Goal: Obtain resource: Obtain resource

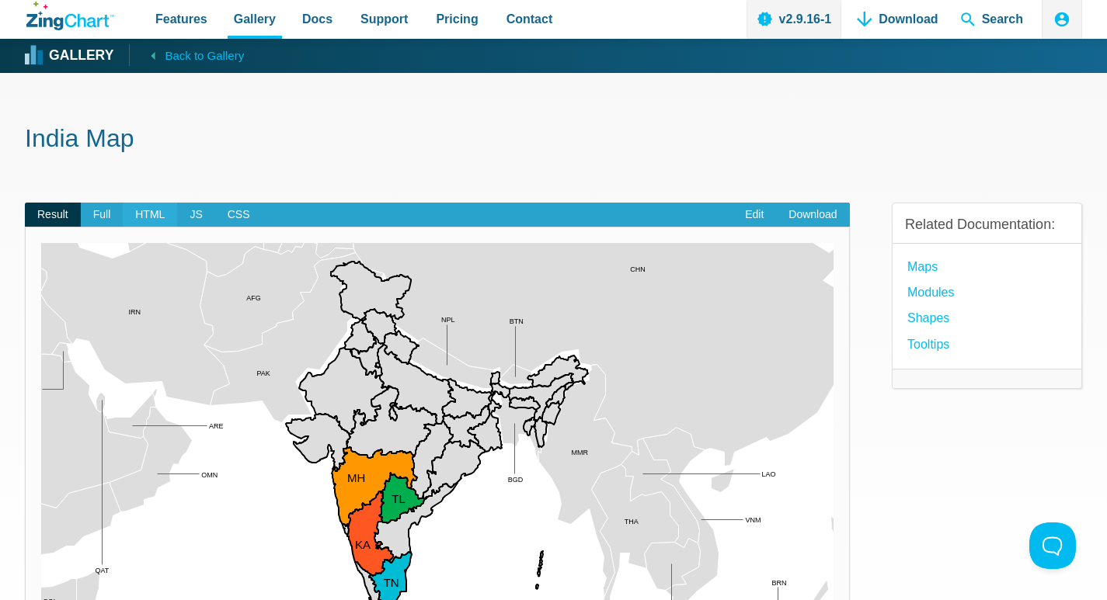
click at [145, 212] on span "HTML" at bounding box center [150, 215] width 54 height 25
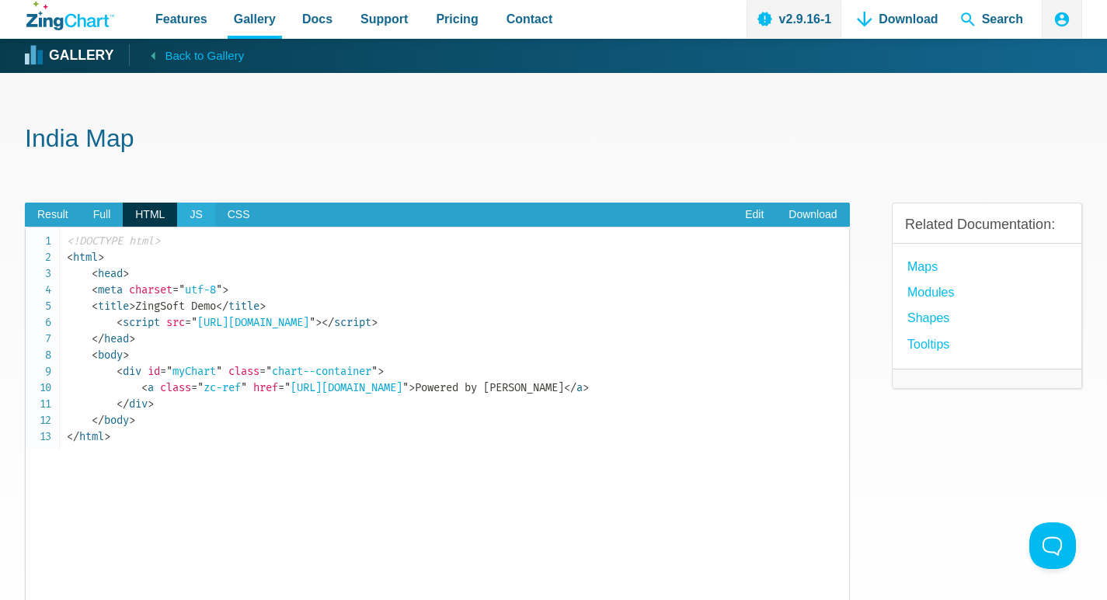
click at [195, 217] on span "JS" at bounding box center [195, 215] width 37 height 25
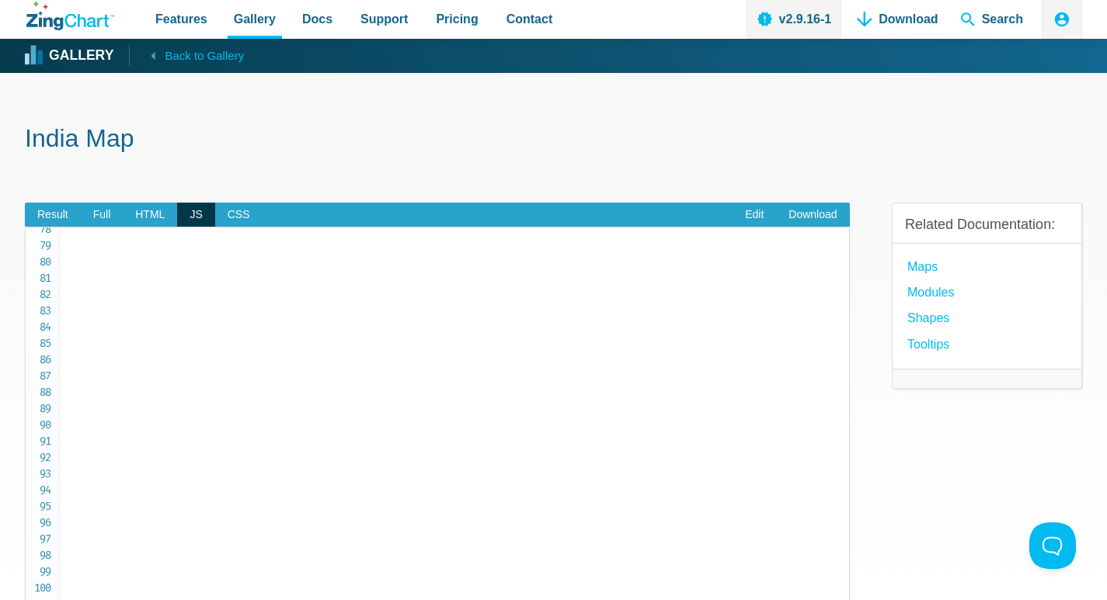
scroll to position [1019, 0]
click at [131, 220] on span "HTML" at bounding box center [150, 215] width 54 height 25
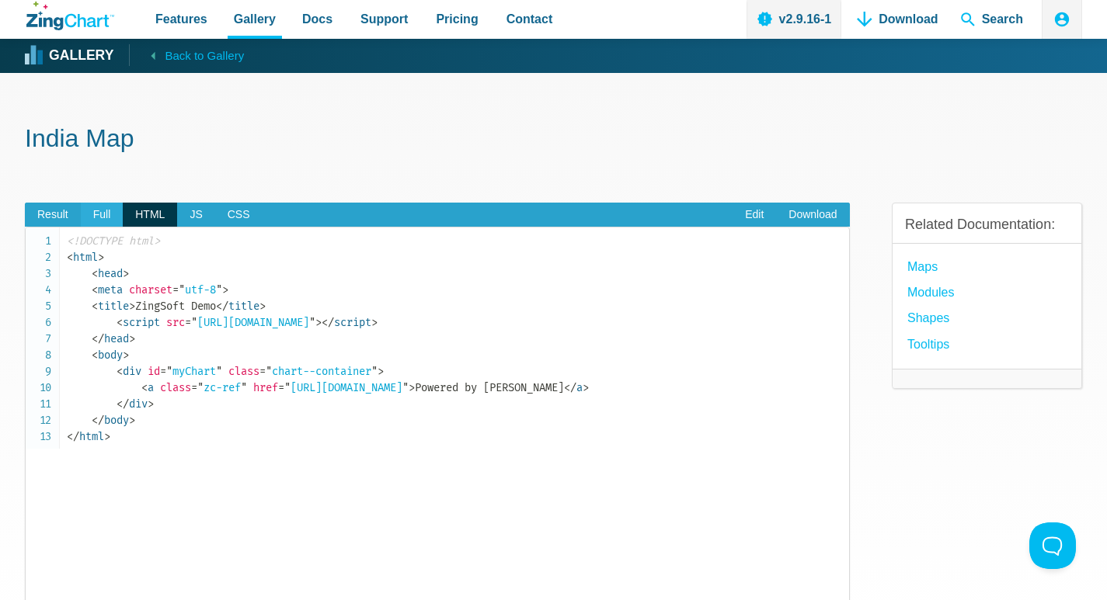
click at [108, 217] on span "Full" at bounding box center [102, 215] width 43 height 25
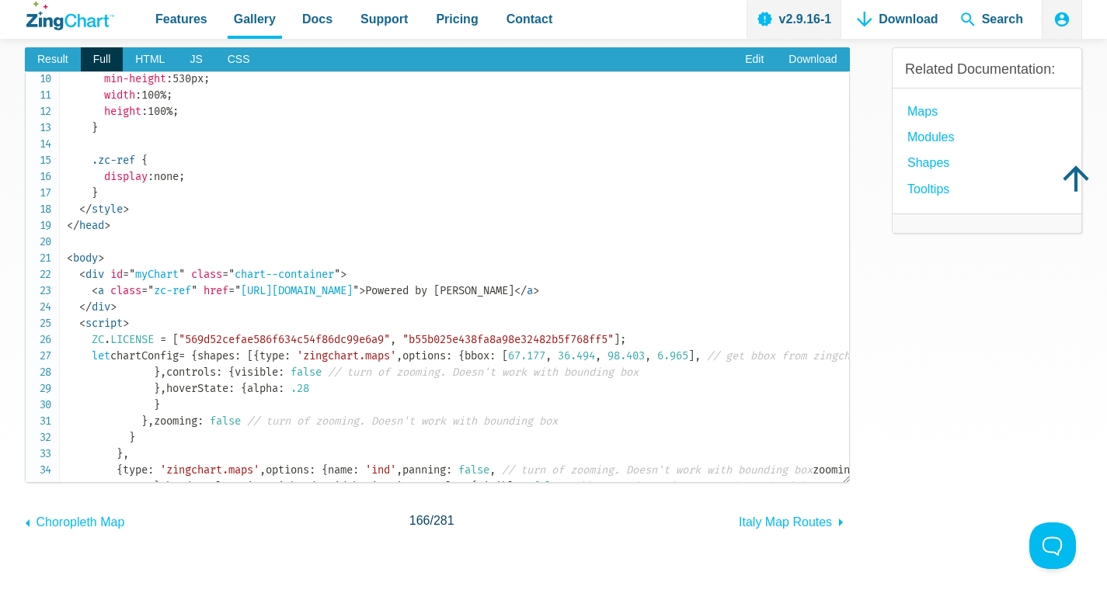
scroll to position [155, 0]
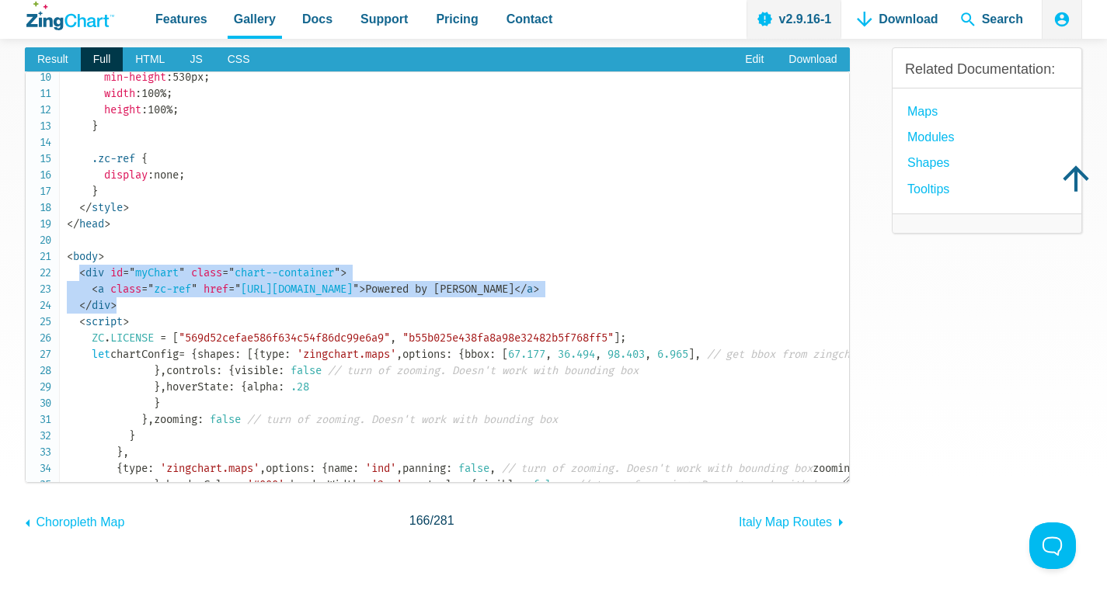
drag, startPoint x: 77, startPoint y: 270, endPoint x: 129, endPoint y: 304, distance: 61.8
click at [129, 304] on code "<!DOCTYPE html> < html > < head > < meta charset = " utf-8 " > < title > ZingSo…" at bounding box center [458, 460] width 782 height 1076
copy code "< div id = " myChart " class = " chart--container " > < a class = " zc-ref " hr…"
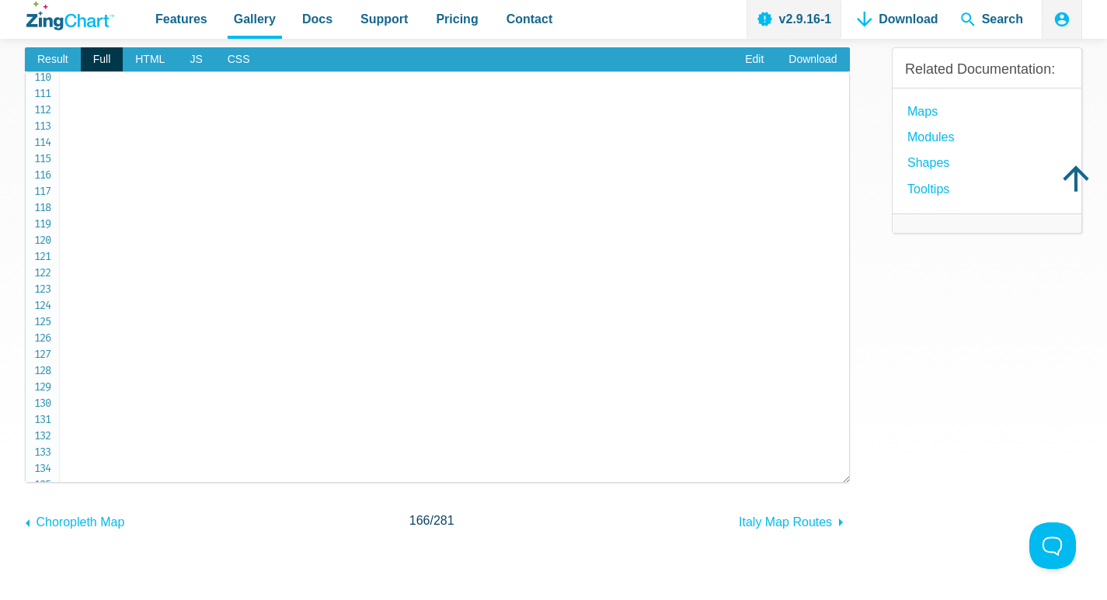
scroll to position [1814, 0]
drag, startPoint x: 79, startPoint y: 165, endPoint x: 153, endPoint y: 408, distance: 254.0
copy code "< script > ZC . LICENSE = [ "569d52cefae586f634c54f86dc99e6a9" , "b55b025e438fa…"
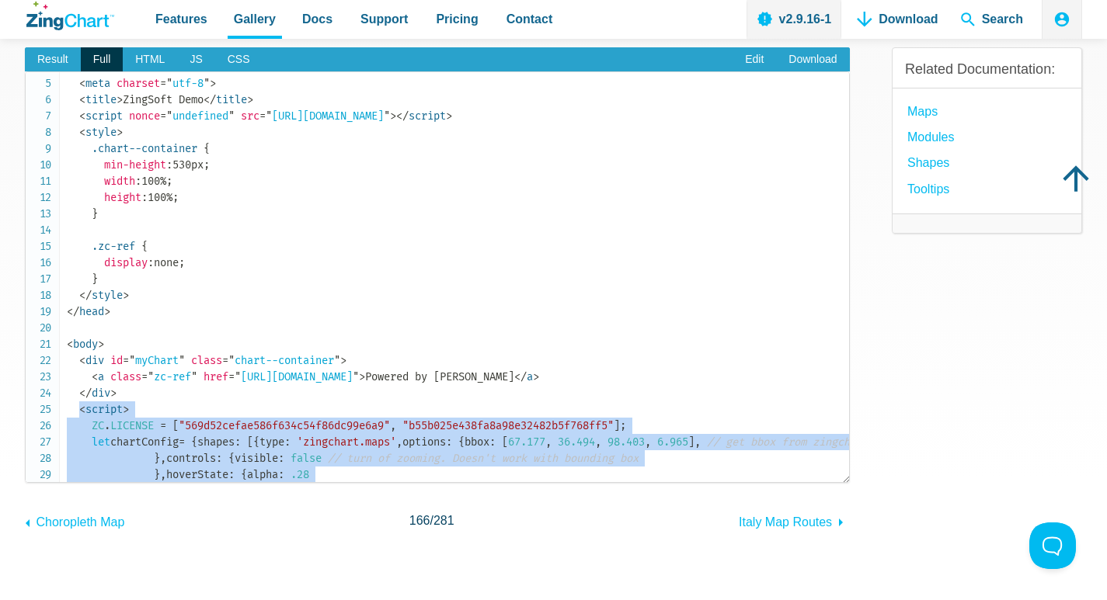
scroll to position [0, 0]
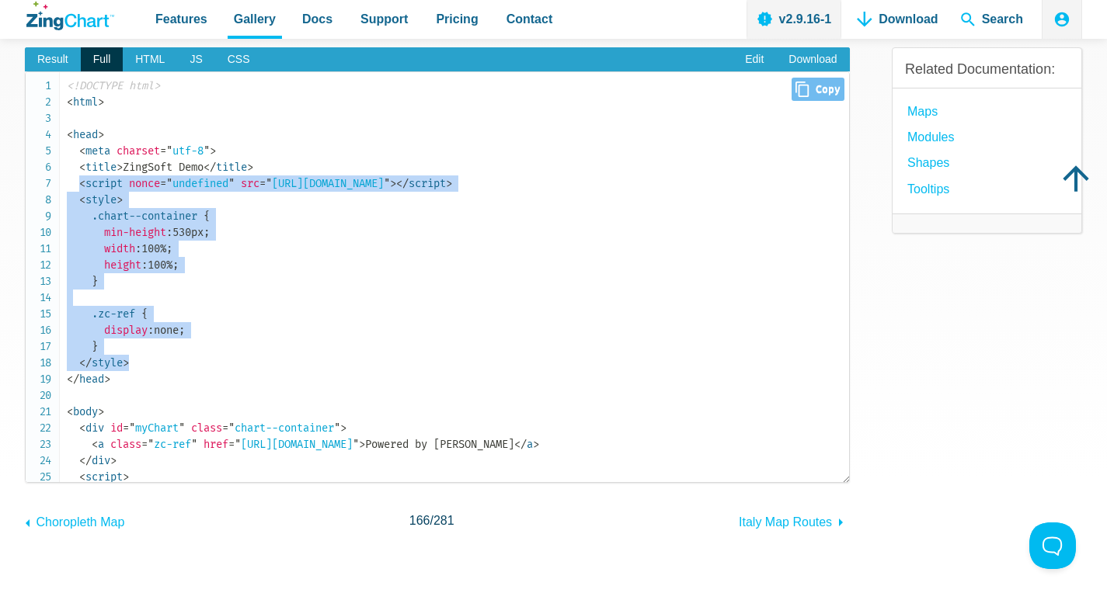
drag, startPoint x: 138, startPoint y: 360, endPoint x: 77, endPoint y: 179, distance: 190.3
copy code "< script nonce = " undefined " src = " [URL][DOMAIN_NAME] " > </ script > < sty…"
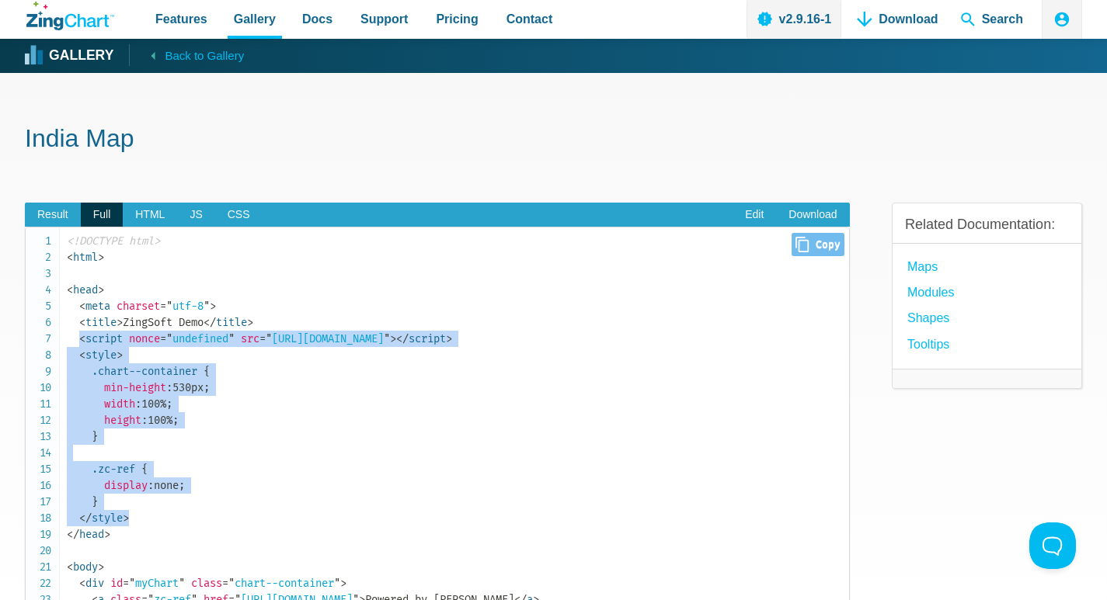
click at [365, 333] on span "= " [URL][DOMAIN_NAME] "" at bounding box center [324, 338] width 130 height 13
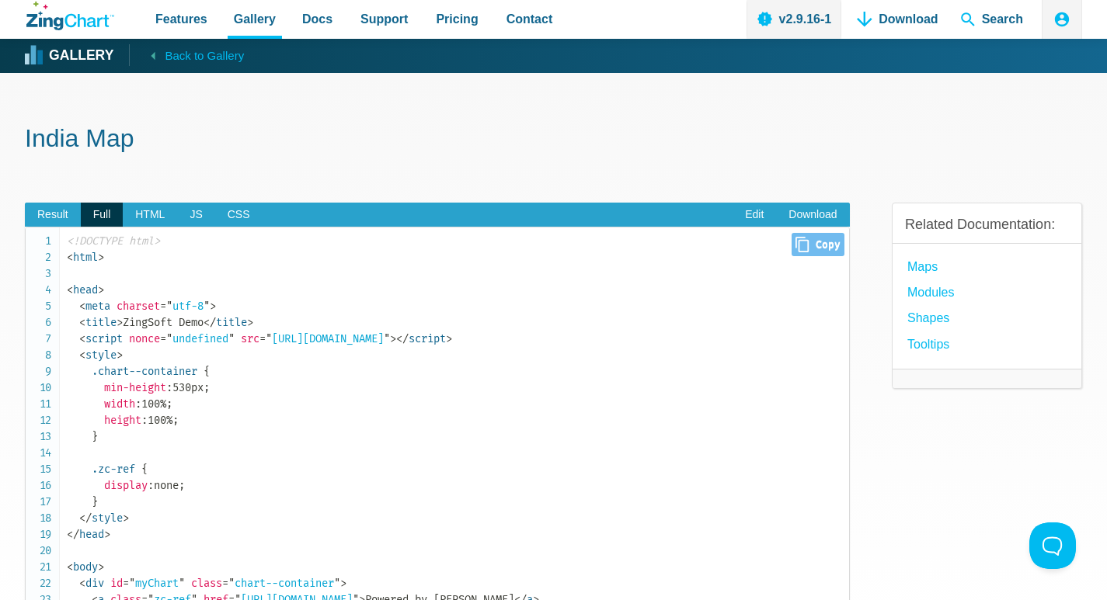
click at [809, 238] on span "Close Copy" at bounding box center [817, 244] width 52 height 23
click at [801, 228] on pre "<!DOCTYPE html> < html > < head > < meta charset = " utf-8 " > < title > ZingSo…" at bounding box center [437, 433] width 825 height 412
click at [800, 245] on span "Close Copy" at bounding box center [817, 244] width 52 height 23
click at [44, 215] on span "Result" at bounding box center [53, 215] width 56 height 25
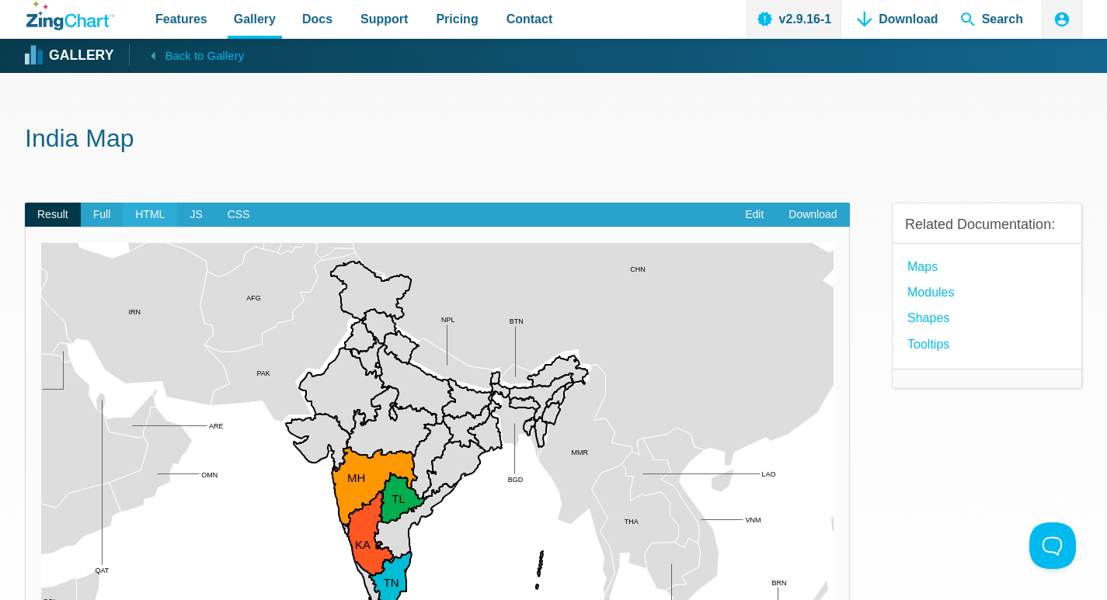
click at [137, 219] on span "HTML" at bounding box center [150, 215] width 54 height 25
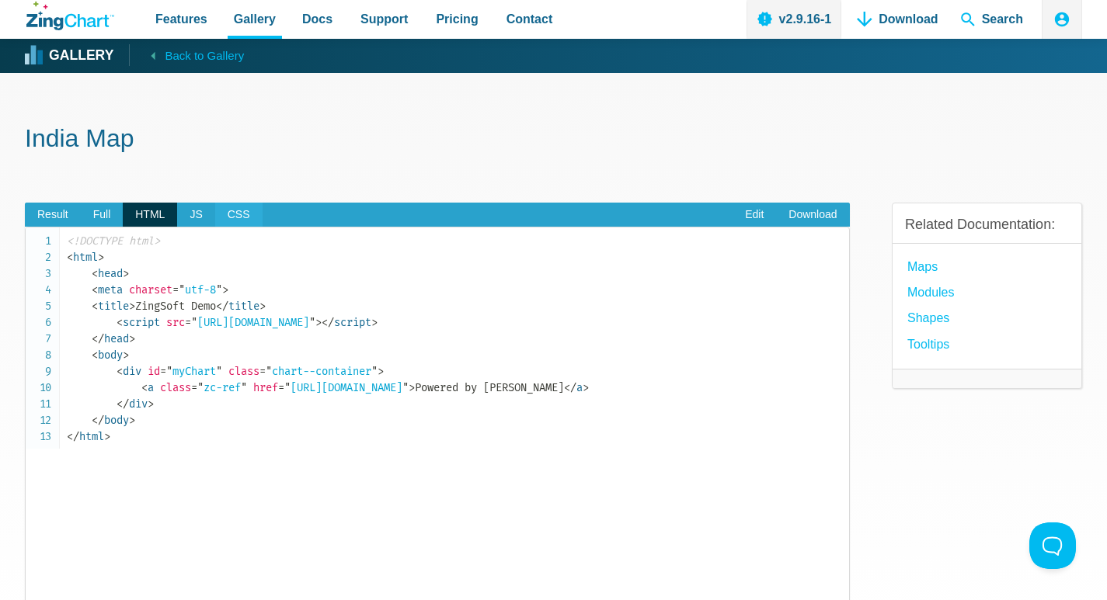
click at [222, 214] on span "CSS" at bounding box center [238, 215] width 47 height 25
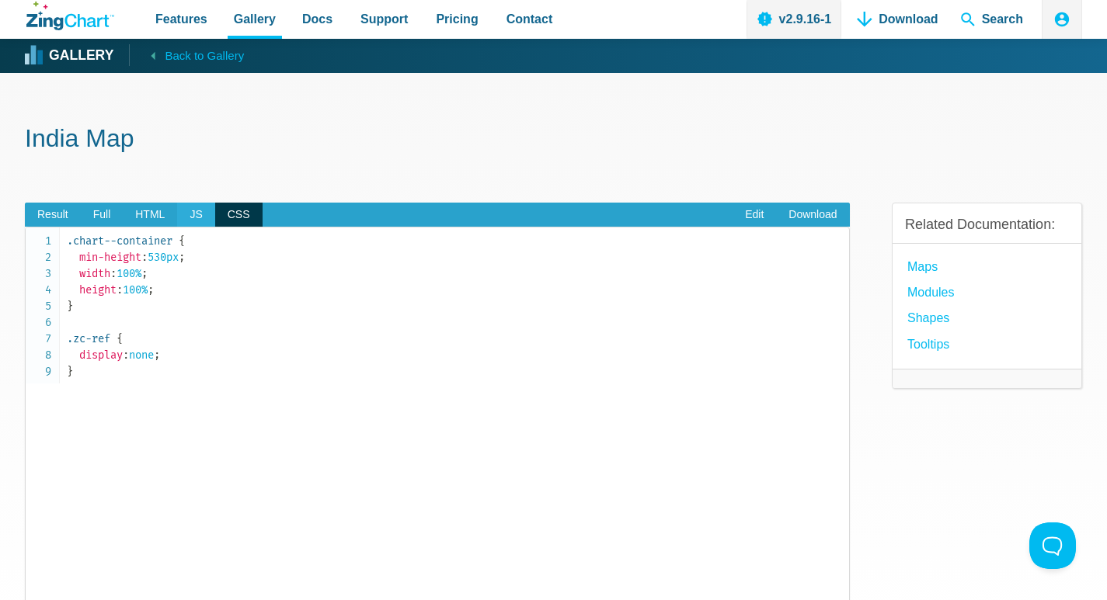
click at [187, 214] on span "JS" at bounding box center [195, 215] width 37 height 25
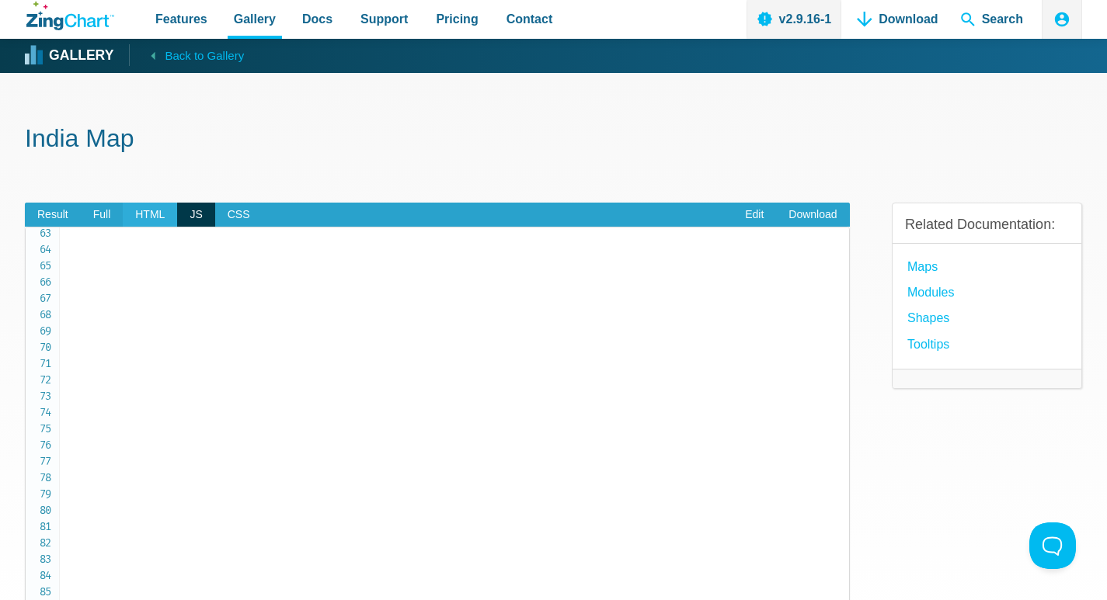
click at [158, 214] on span "HTML" at bounding box center [150, 215] width 54 height 25
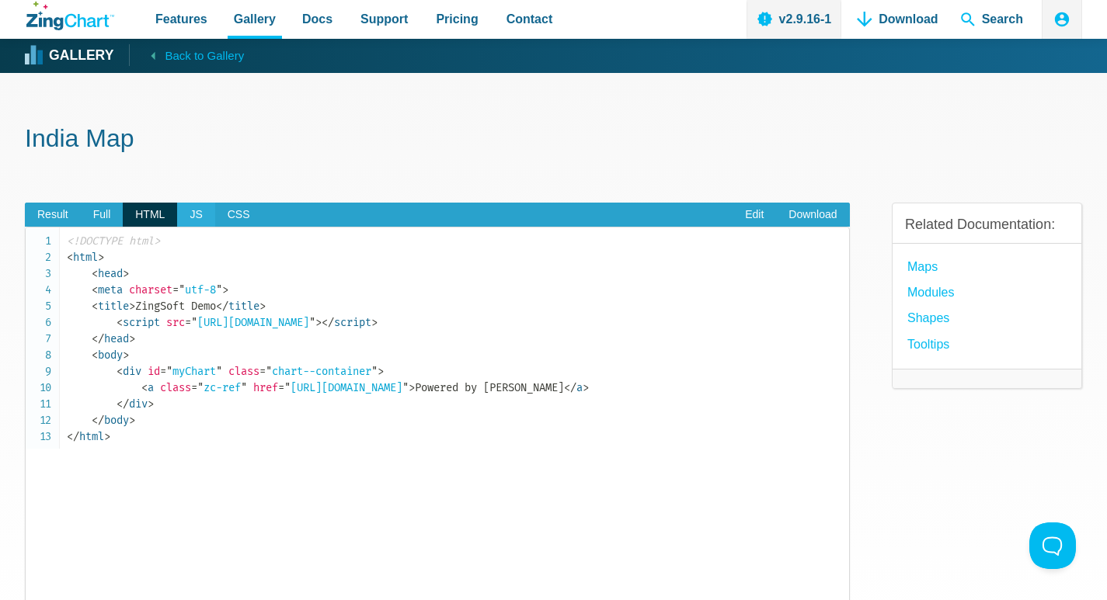
click at [199, 221] on span "JS" at bounding box center [195, 215] width 37 height 25
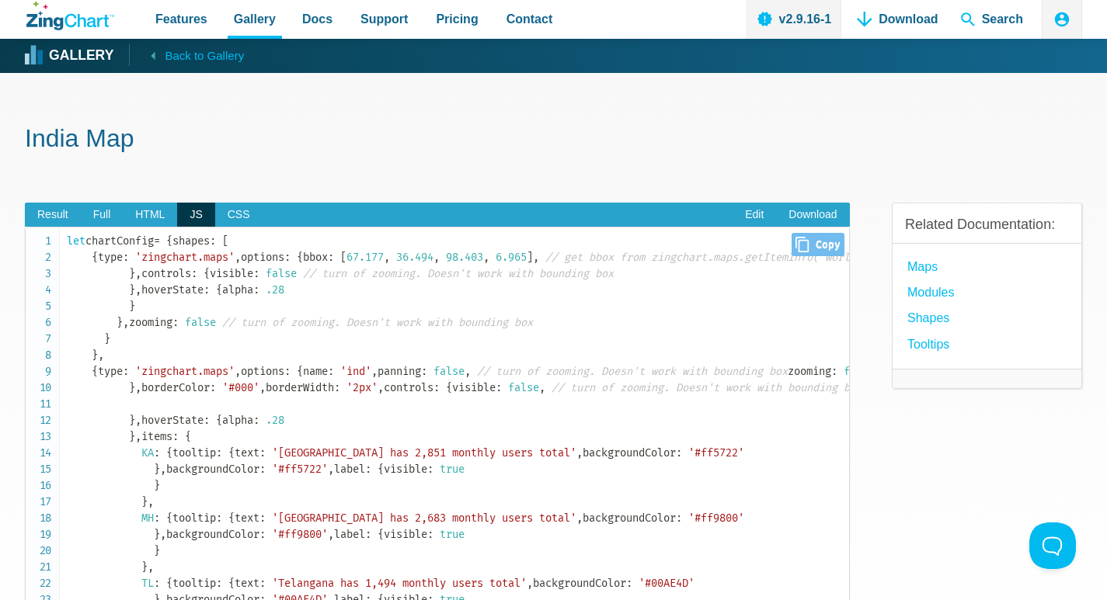
click at [68, 240] on span "let" at bounding box center [76, 241] width 19 height 13
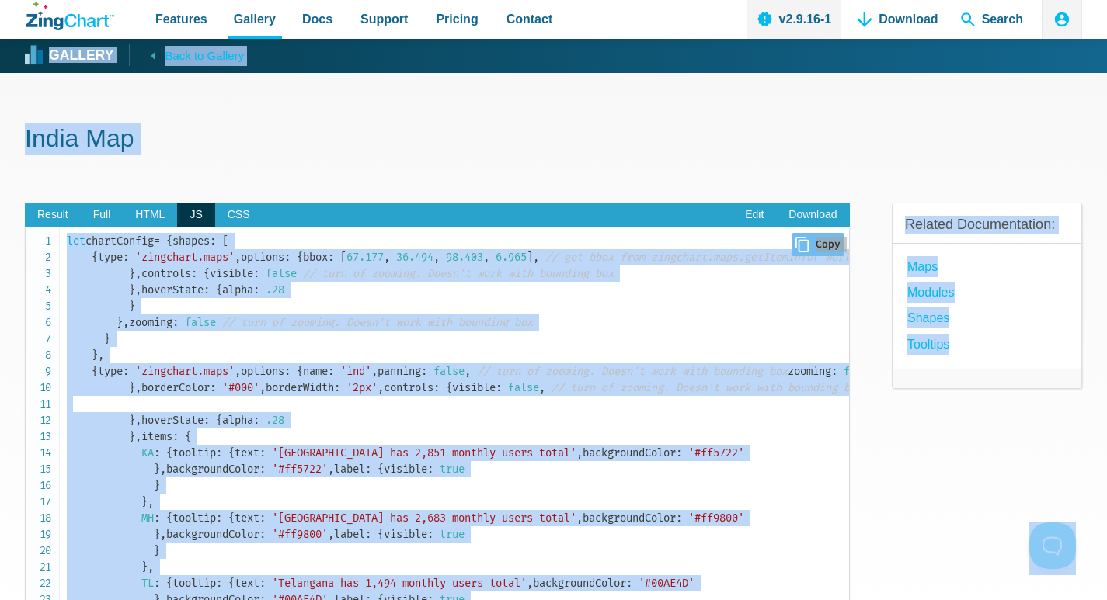
click at [151, 264] on span "'zingchart.maps'" at bounding box center [184, 257] width 99 height 13
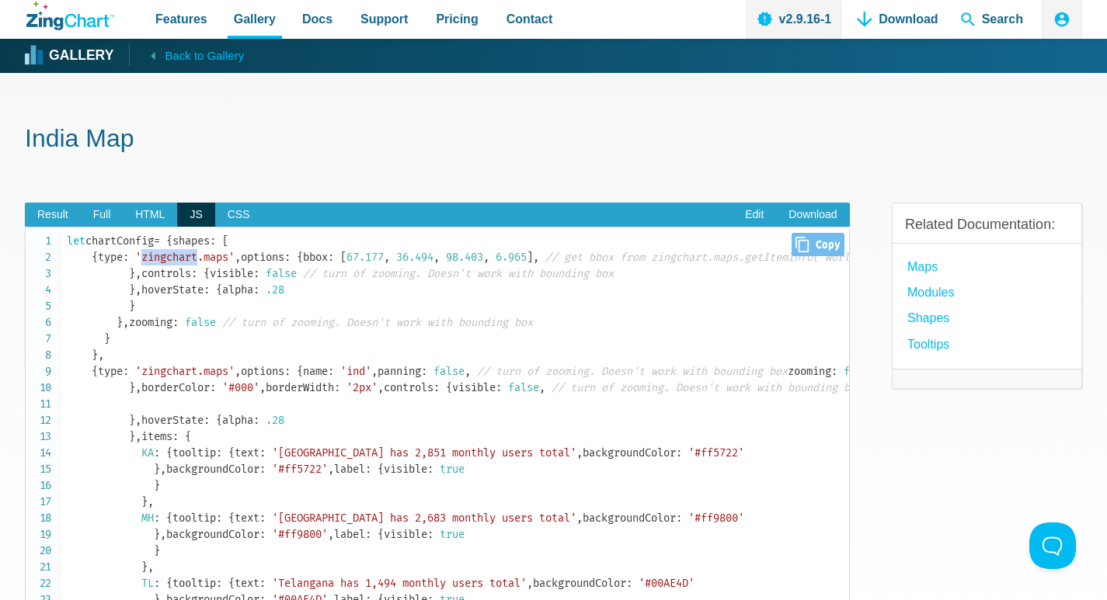
click at [151, 264] on span "'zingchart.maps'" at bounding box center [184, 257] width 99 height 13
click at [811, 242] on span "Close Copy" at bounding box center [817, 244] width 52 height 23
click at [144, 212] on span "HTML" at bounding box center [150, 215] width 54 height 25
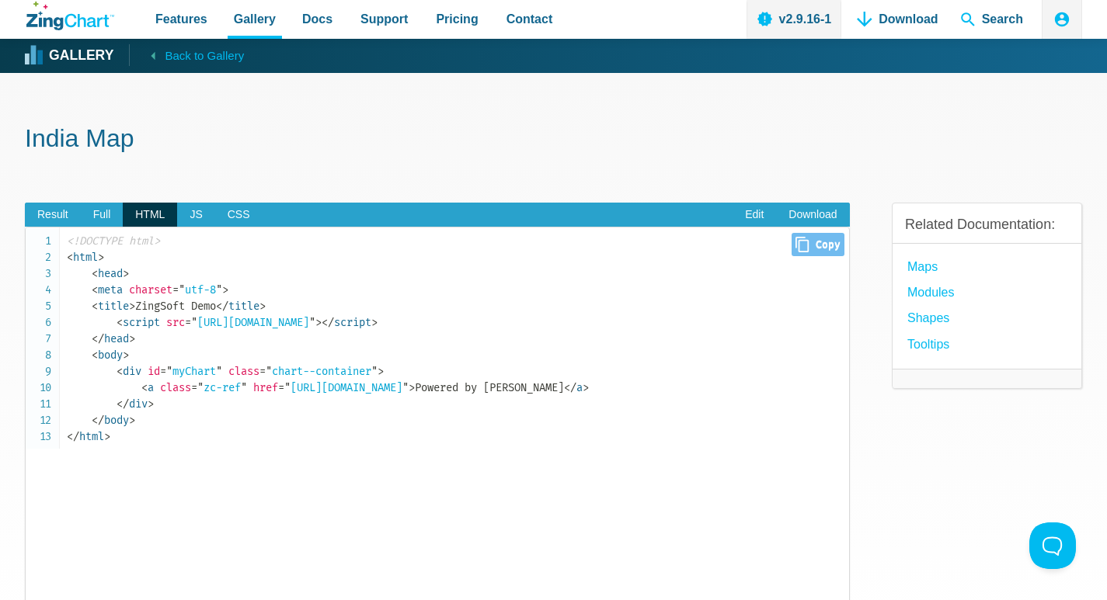
click at [813, 248] on span "Close Copy" at bounding box center [817, 244] width 52 height 23
click at [203, 217] on span "JS" at bounding box center [195, 215] width 37 height 25
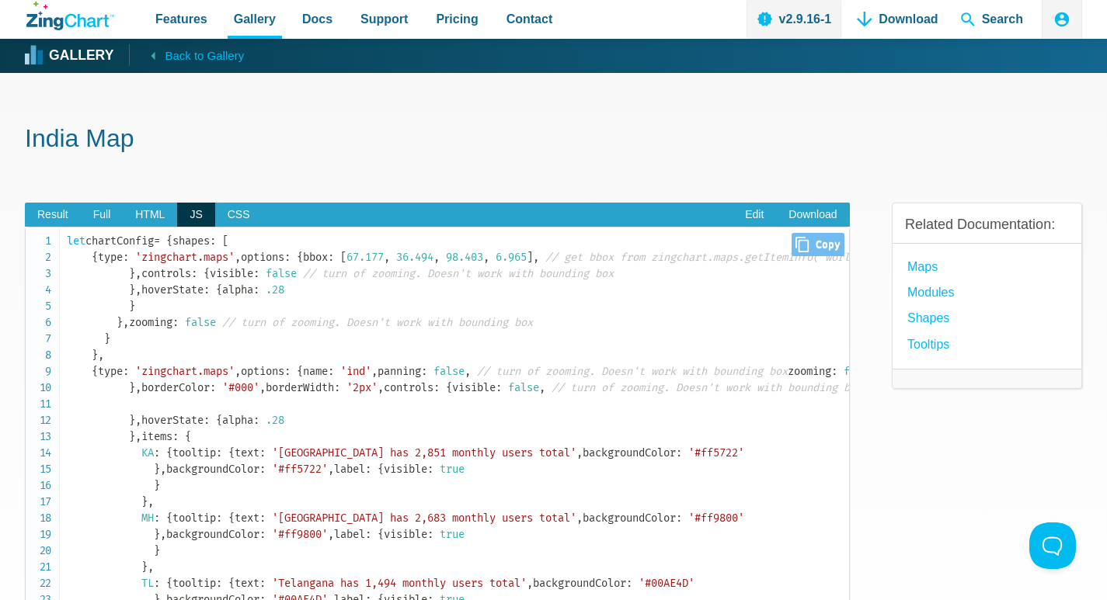
click at [803, 248] on span "Close Copy" at bounding box center [817, 244] width 52 height 23
click at [224, 217] on span "CSS" at bounding box center [238, 215] width 47 height 25
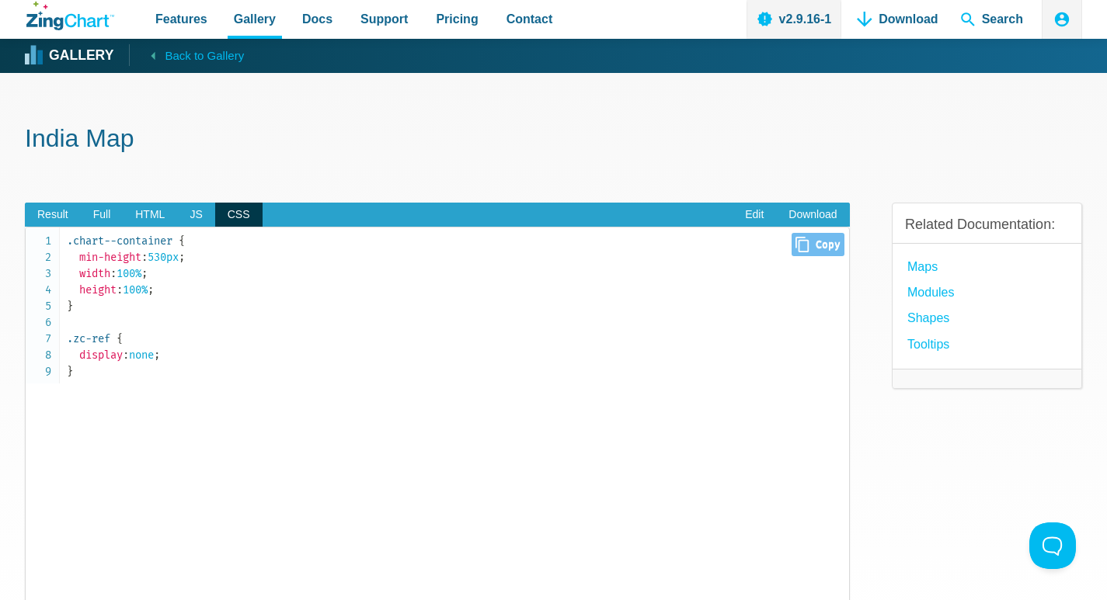
click at [808, 244] on icon "App Content" at bounding box center [801, 245] width 13 height 16
type input ".chart--container { min-height: 530px; width: 100%; height: 100%;}.zc-ref { dis…"
click at [113, 214] on span "Full" at bounding box center [102, 215] width 43 height 25
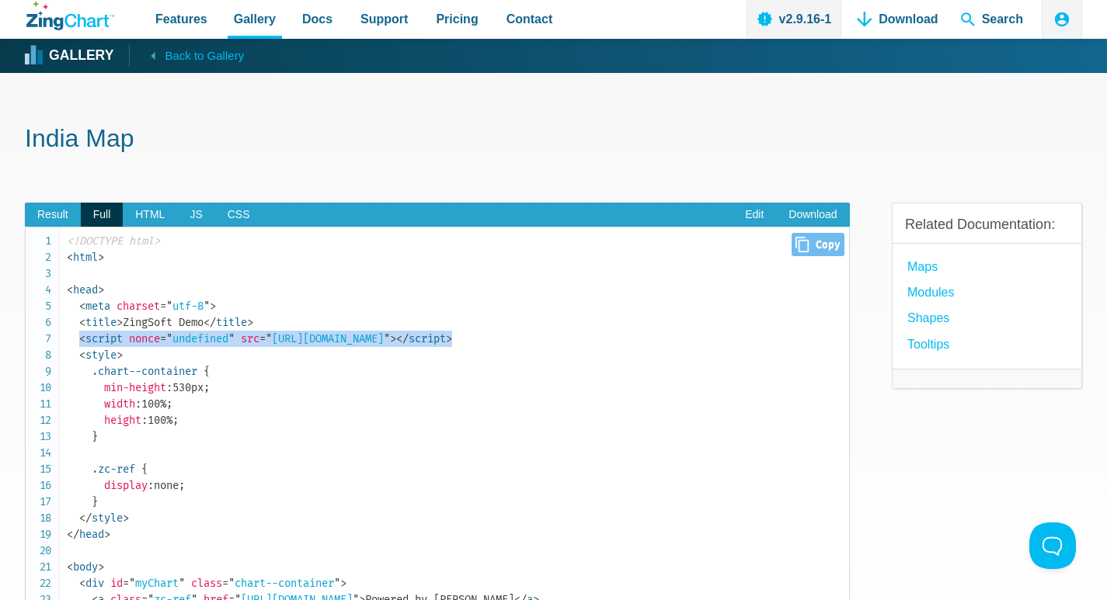
drag, startPoint x: 79, startPoint y: 338, endPoint x: 635, endPoint y: 347, distance: 556.1
copy code "< script nonce = " undefined " src = " [URL][DOMAIN_NAME] " > </ script >"
